Goal: Information Seeking & Learning: Learn about a topic

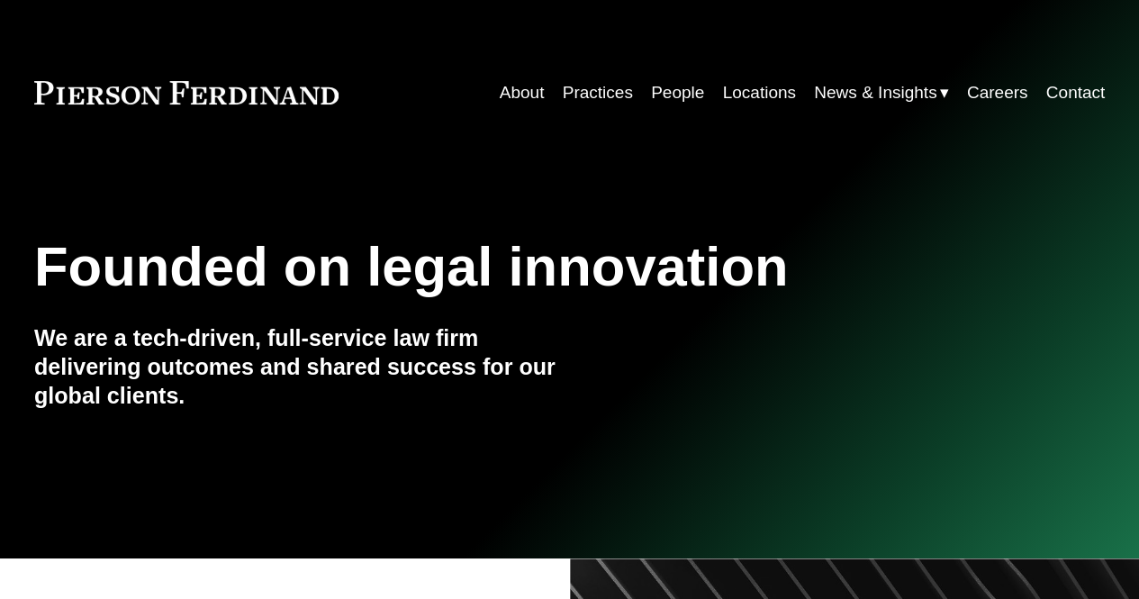
click at [681, 98] on link "People" at bounding box center [677, 93] width 53 height 34
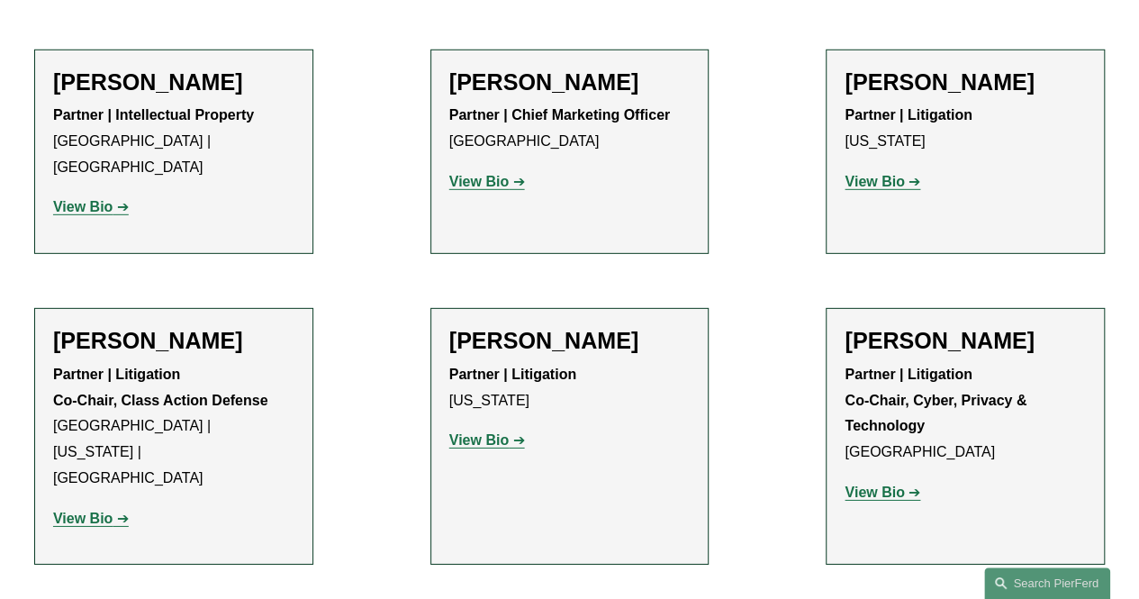
scroll to position [16383, 0]
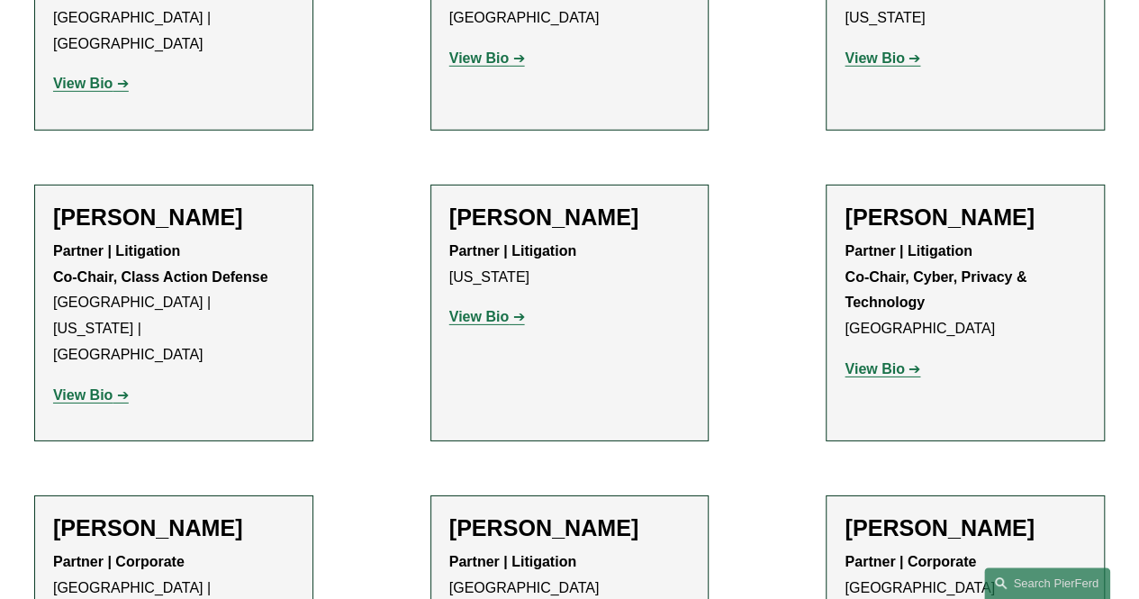
drag, startPoint x: 445, startPoint y: 271, endPoint x: 513, endPoint y: 294, distance: 72.3
copy strong "Partner | Employment, Labor, and Benefits"
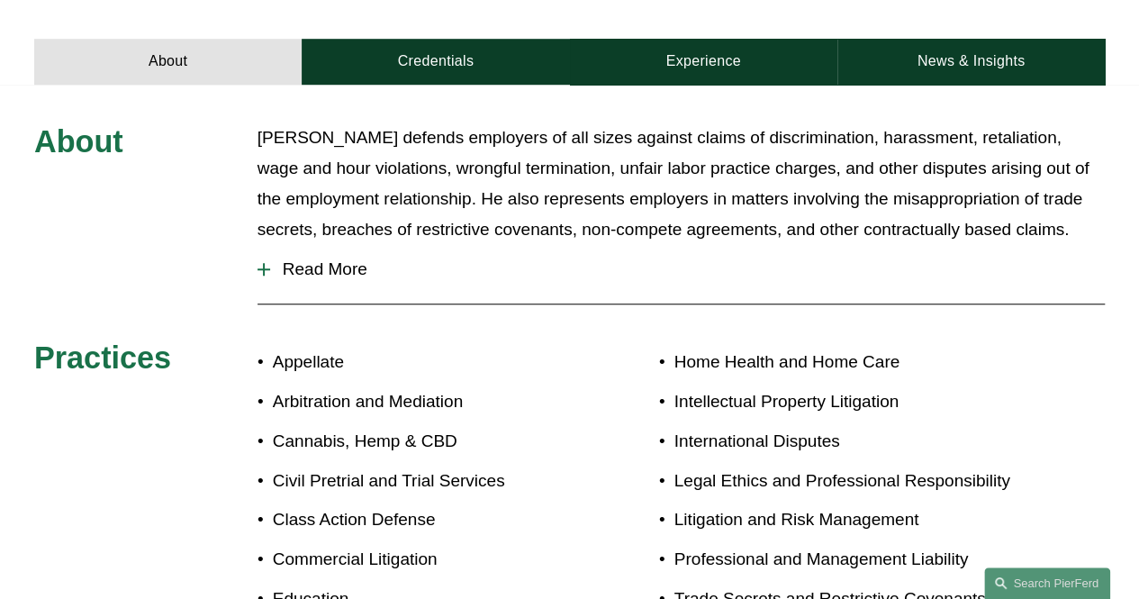
scroll to position [1071, 0]
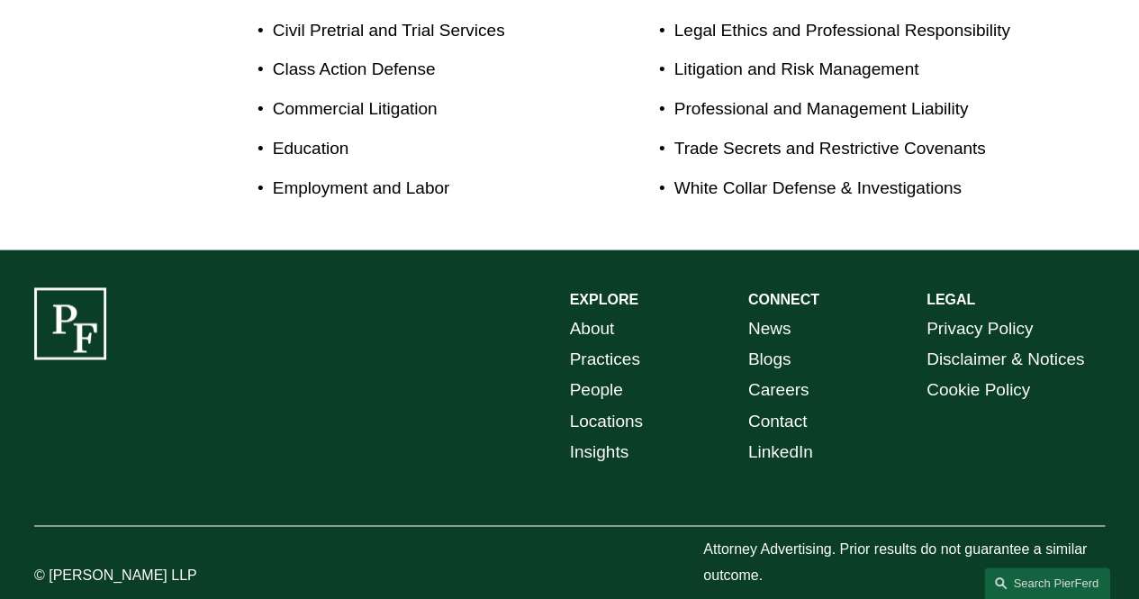
drag, startPoint x: 193, startPoint y: 546, endPoint x: 72, endPoint y: 547, distance: 120.6
click at [51, 563] on p "© [PERSON_NAME] LLP" at bounding box center [145, 576] width 223 height 26
copy p "[PERSON_NAME] LLP"
